Goal: Book appointment/travel/reservation

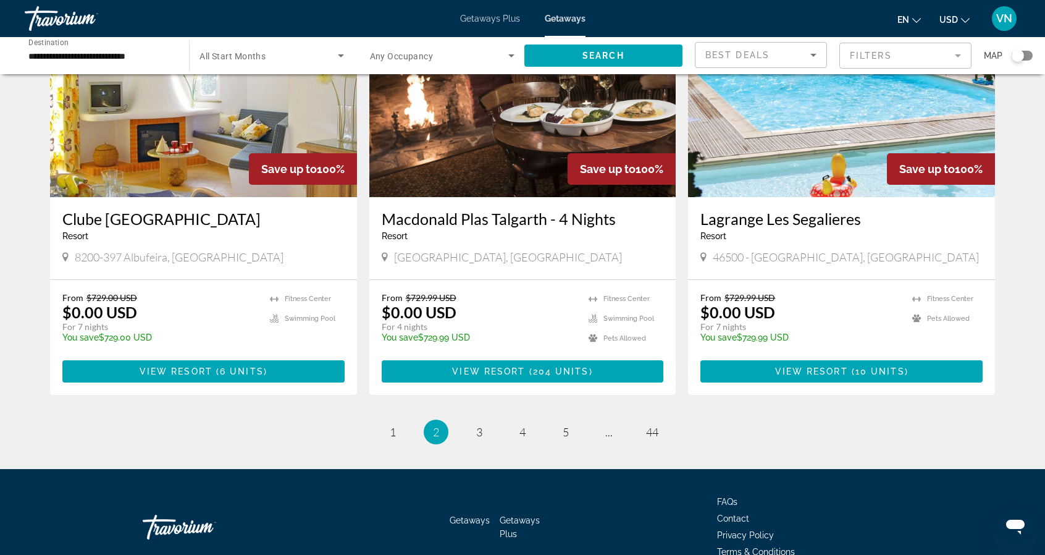
scroll to position [1442, 0]
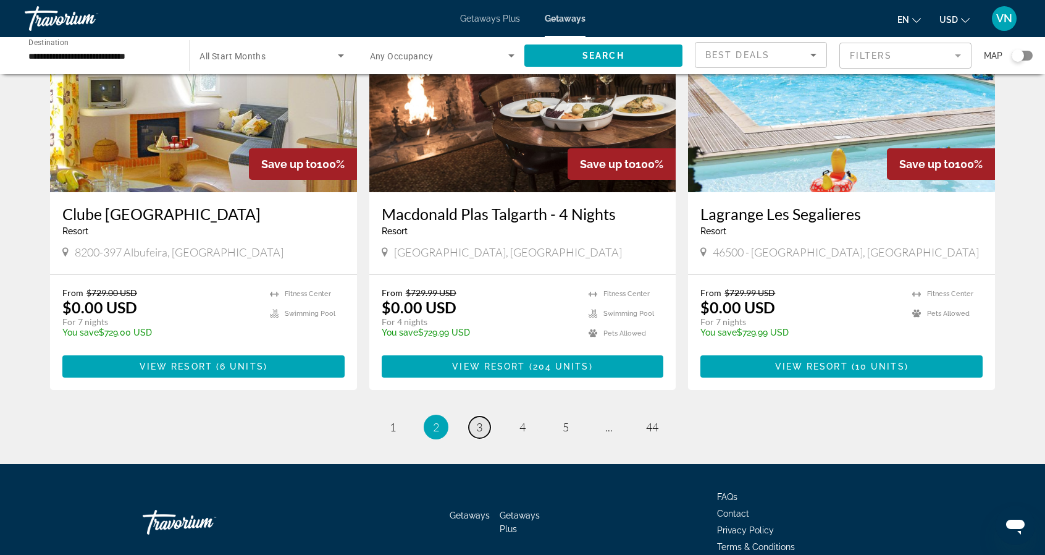
click at [481, 420] on span "3" at bounding box center [479, 427] width 6 height 14
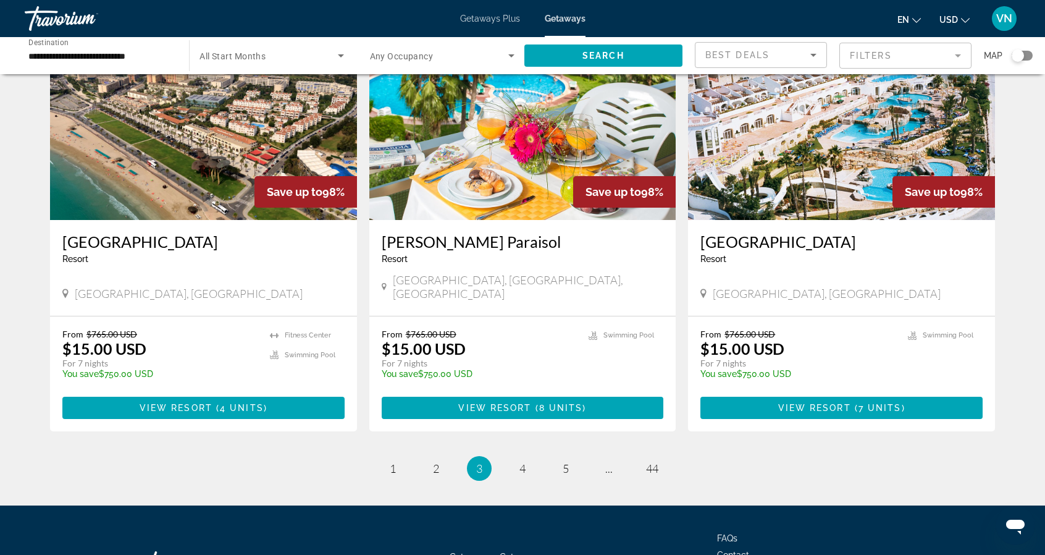
scroll to position [1408, 0]
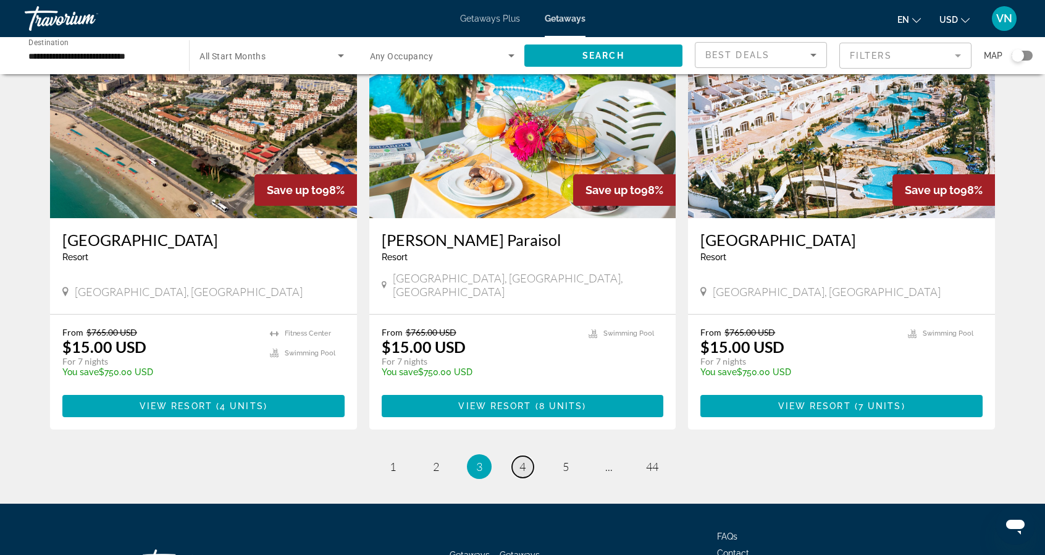
click at [516, 456] on link "page 4" at bounding box center [523, 467] width 22 height 22
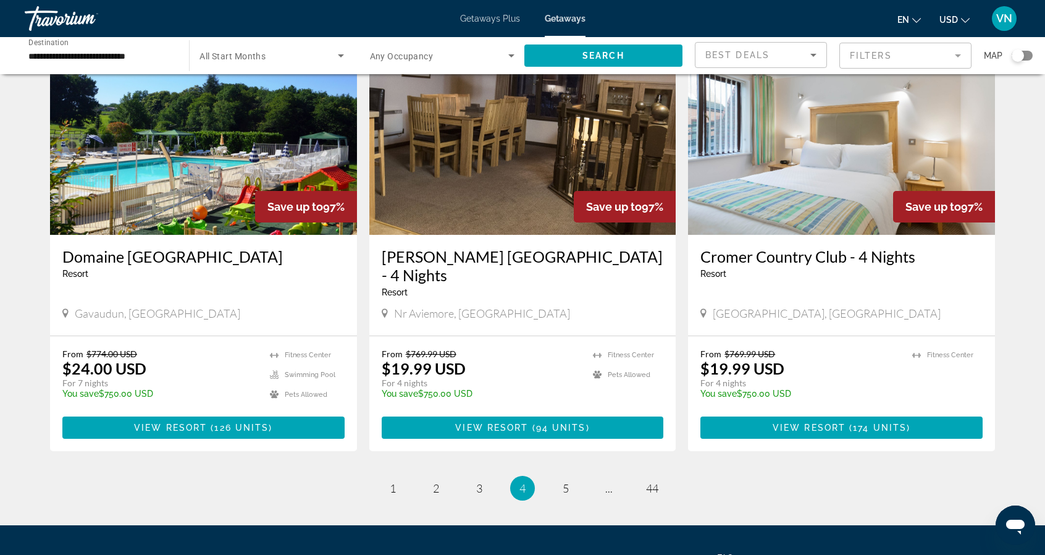
scroll to position [1389, 0]
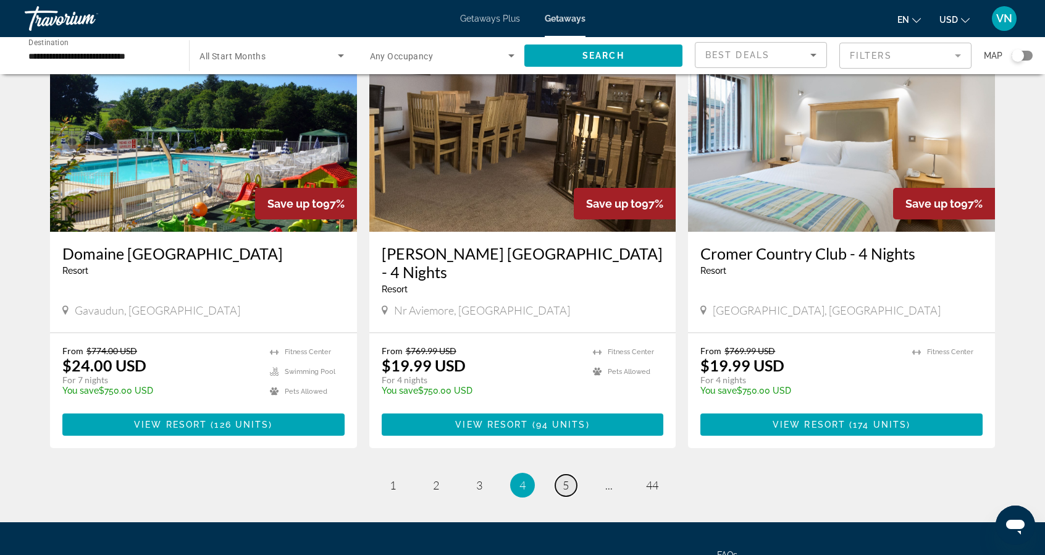
click at [567, 478] on span "5" at bounding box center [566, 485] width 6 height 14
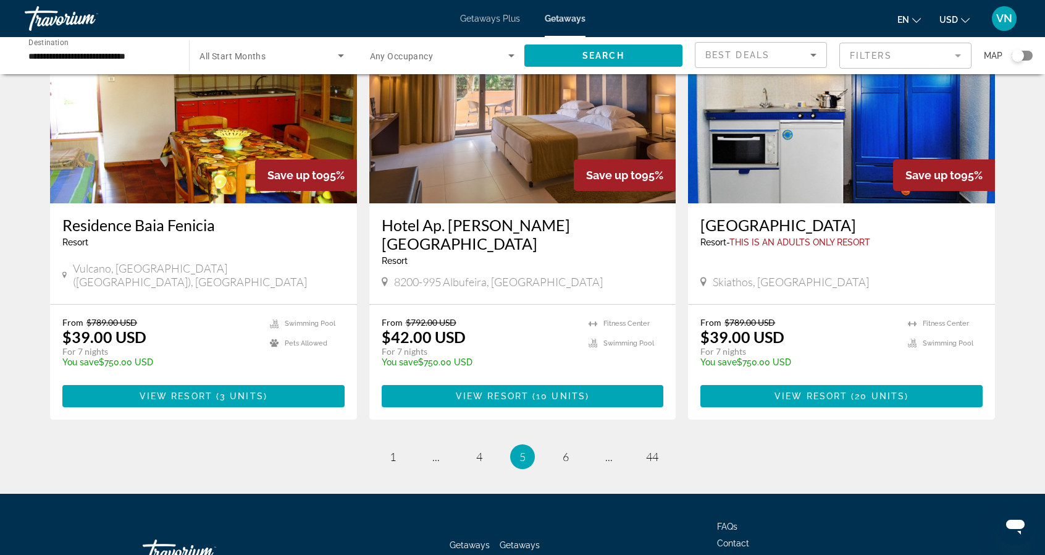
scroll to position [1442, 0]
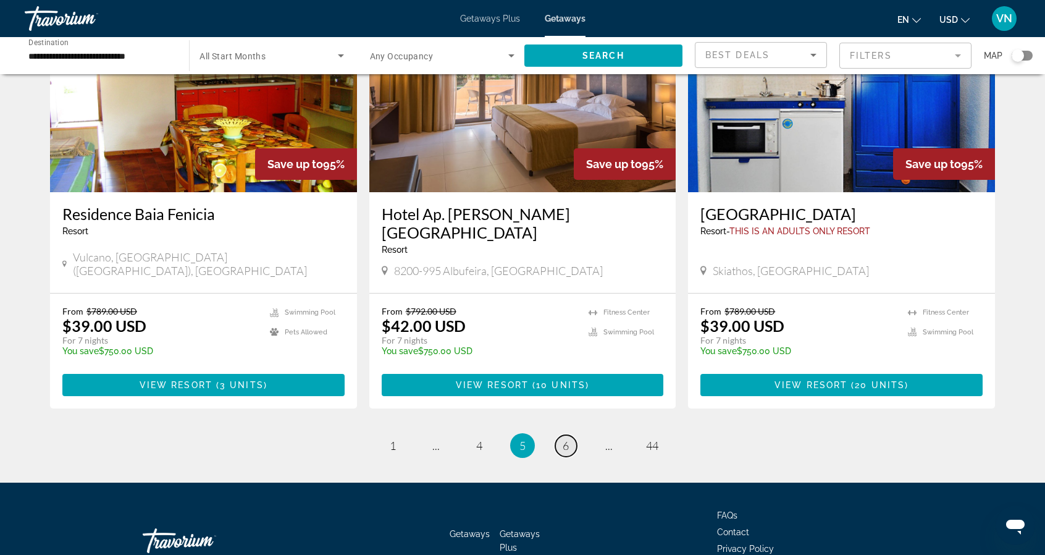
click at [572, 435] on link "page 6" at bounding box center [566, 446] width 22 height 22
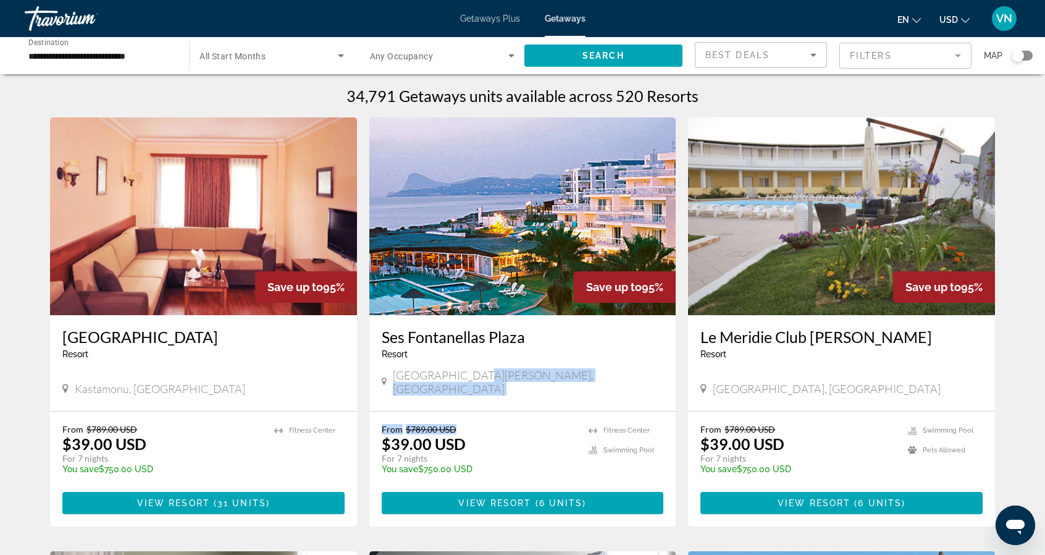
drag, startPoint x: 572, startPoint y: 369, endPoint x: 549, endPoint y: 402, distance: 40.4
click at [549, 402] on div "Save up to 95% [GEOGRAPHIC_DATA] - This is an adults only resort [GEOGRAPHIC_DA…" at bounding box center [522, 321] width 307 height 409
click at [556, 464] on p "You save $750.00 USD" at bounding box center [479, 469] width 195 height 10
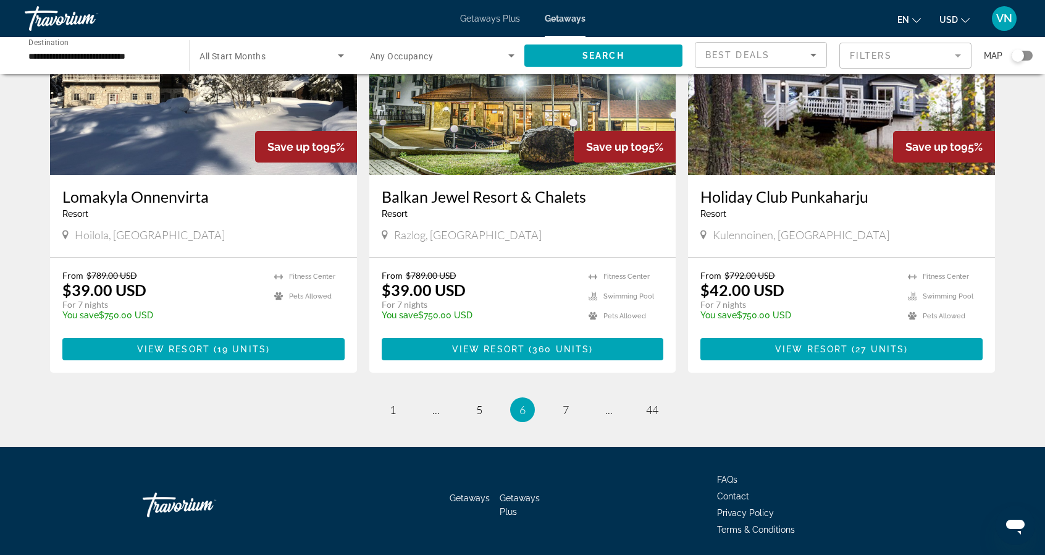
scroll to position [1442, 0]
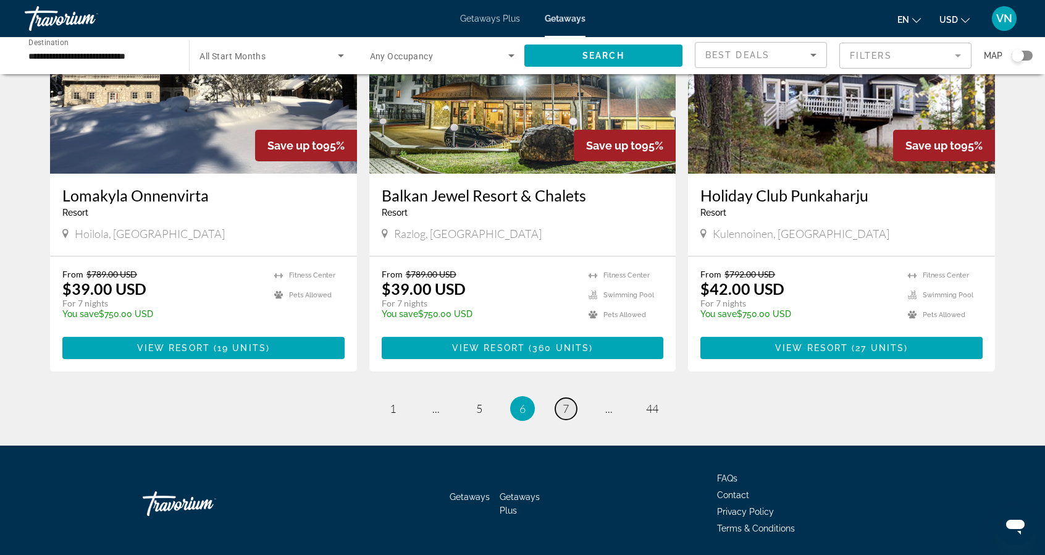
click at [568, 401] on span "7" at bounding box center [566, 408] width 6 height 14
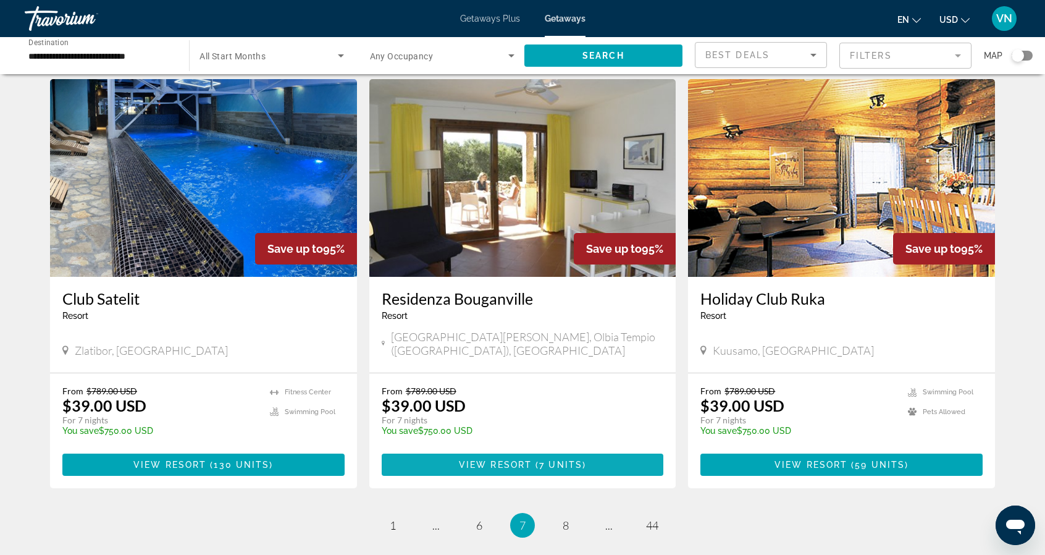
scroll to position [1317, 0]
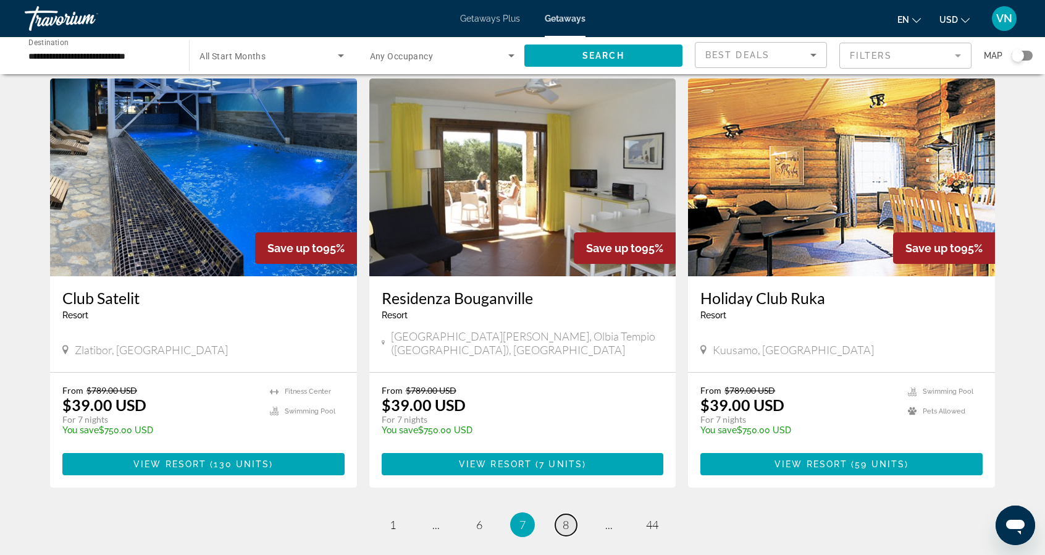
click at [569, 514] on link "page 8" at bounding box center [566, 525] width 22 height 22
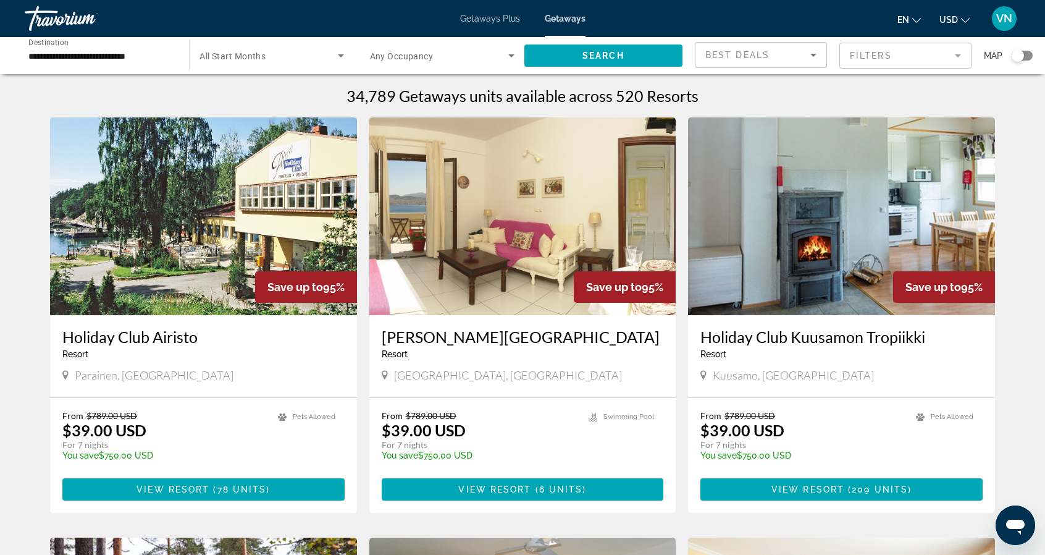
click at [502, 18] on span "Getaways Plus" at bounding box center [490, 19] width 60 height 10
